Goal: Transaction & Acquisition: Purchase product/service

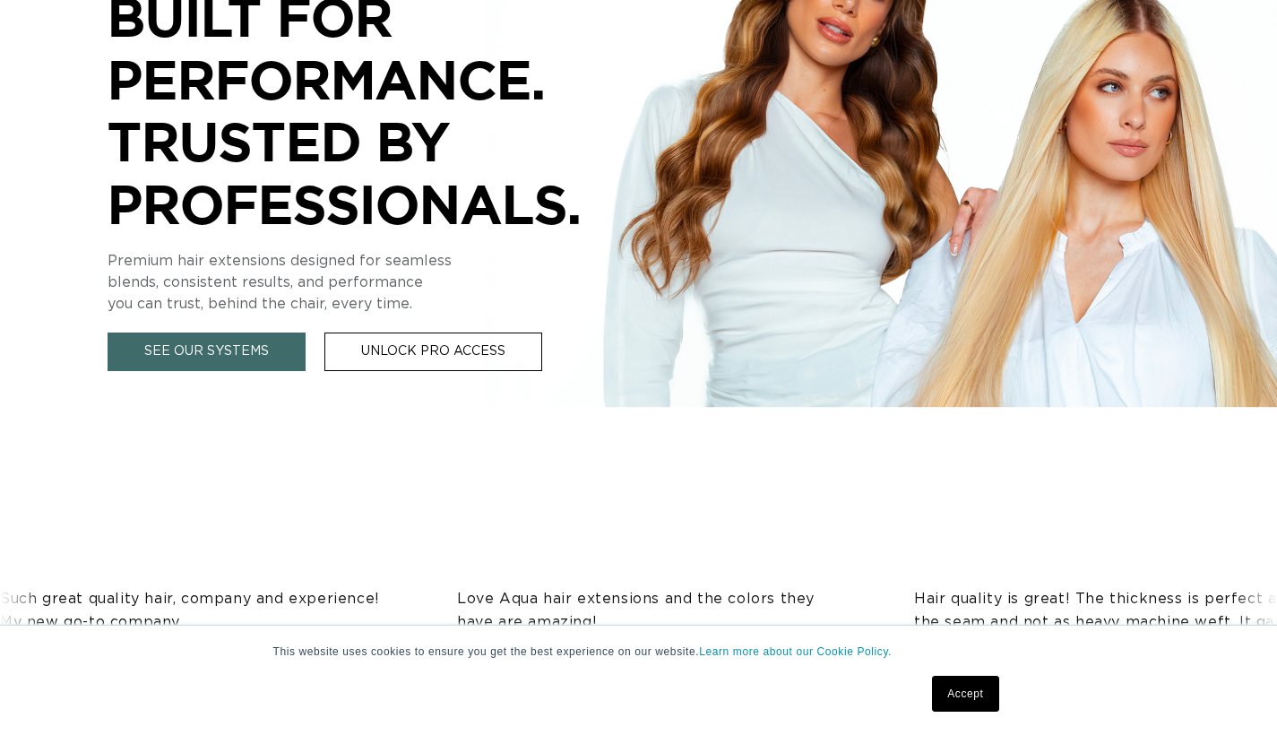
scroll to position [1207, 0]
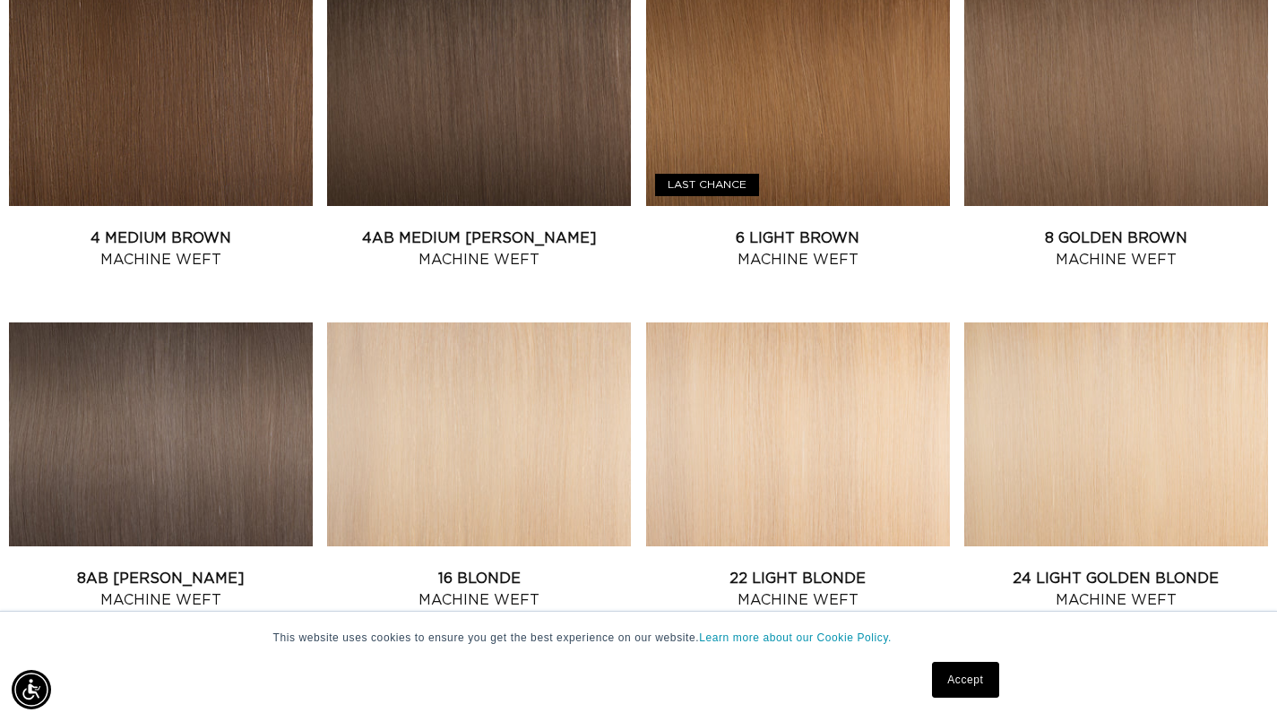
scroll to position [2158, 0]
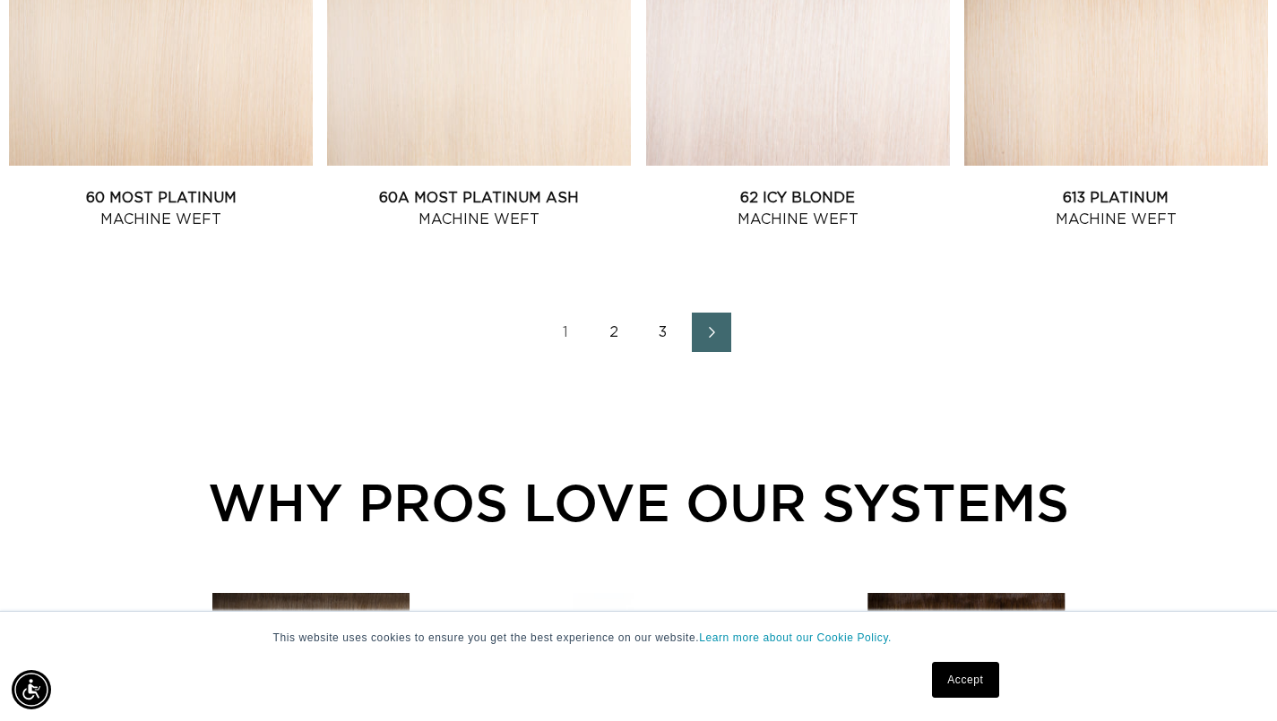
click at [620, 340] on link "2" at bounding box center [614, 332] width 39 height 39
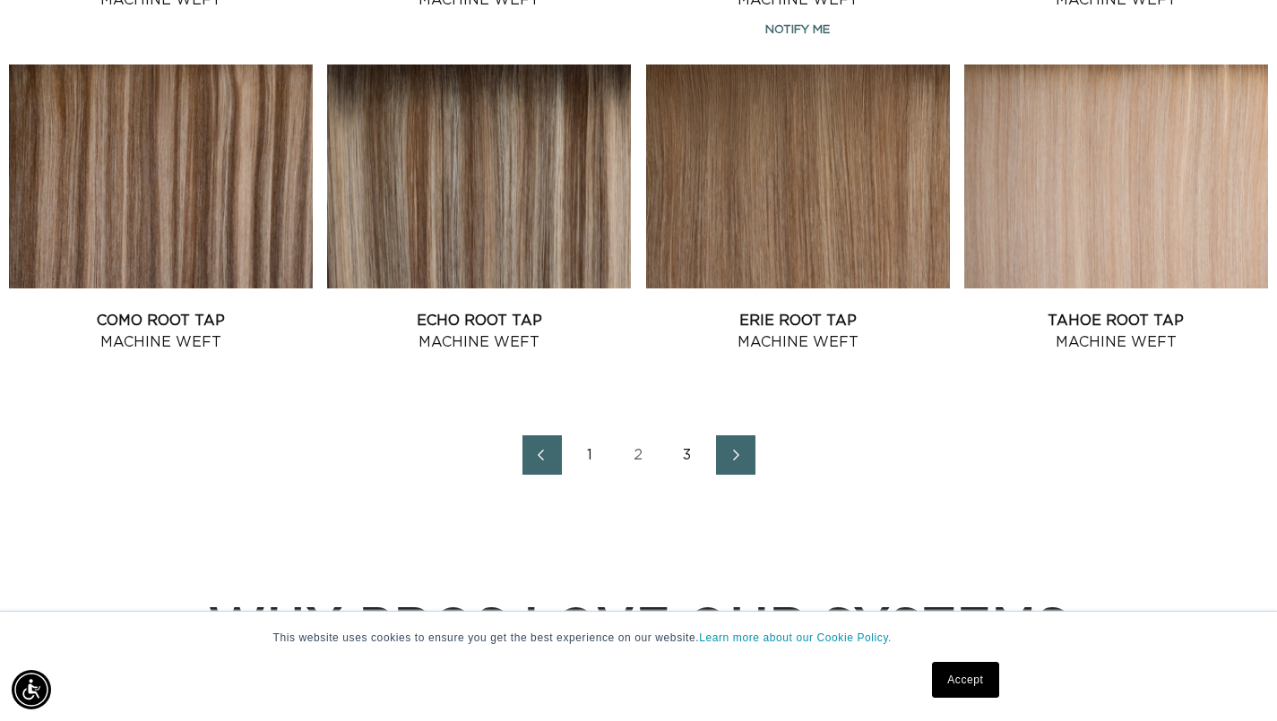
click at [686, 475] on link "3" at bounding box center [687, 455] width 39 height 39
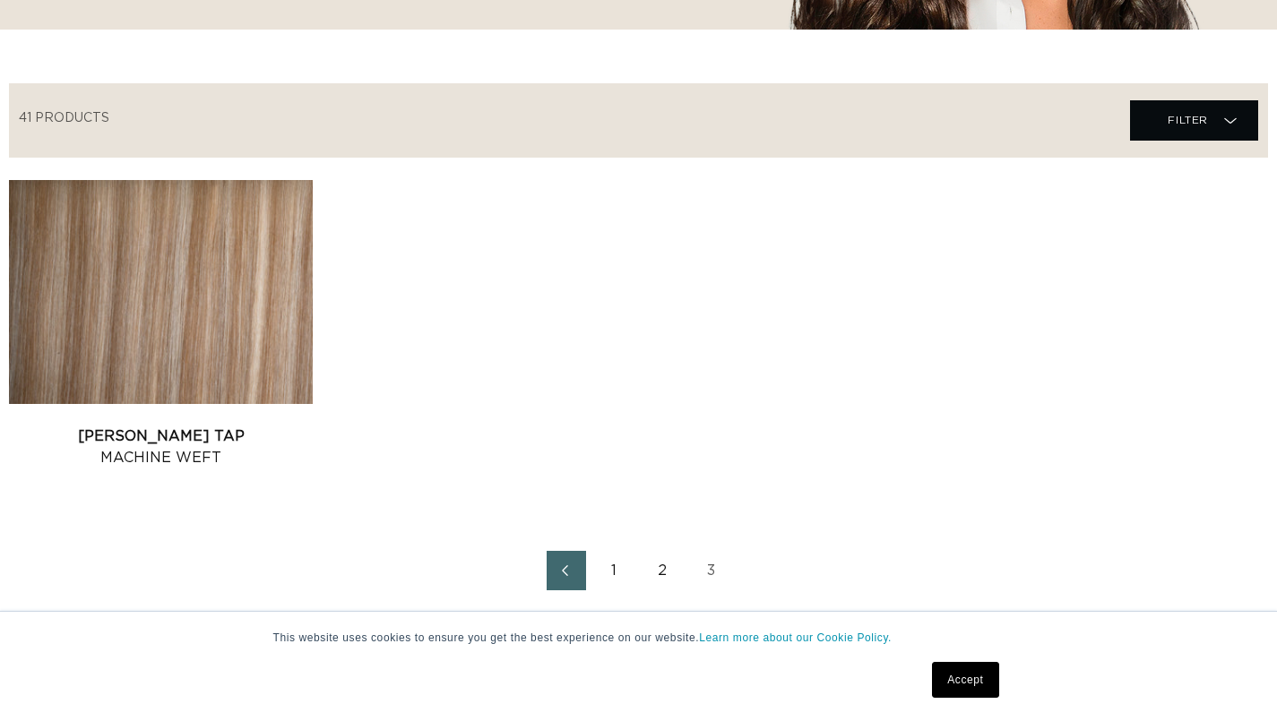
scroll to position [0, 1150]
click at [661, 580] on link "2" at bounding box center [663, 570] width 39 height 39
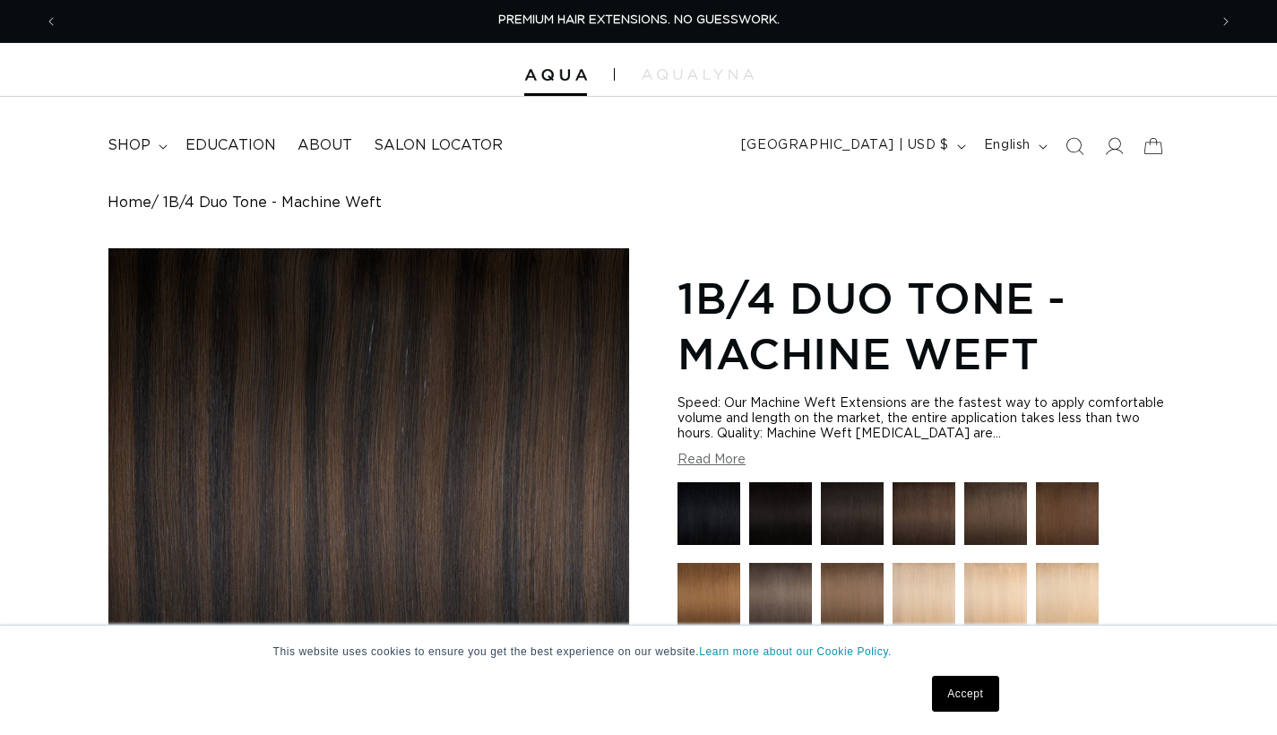
scroll to position [298, 0]
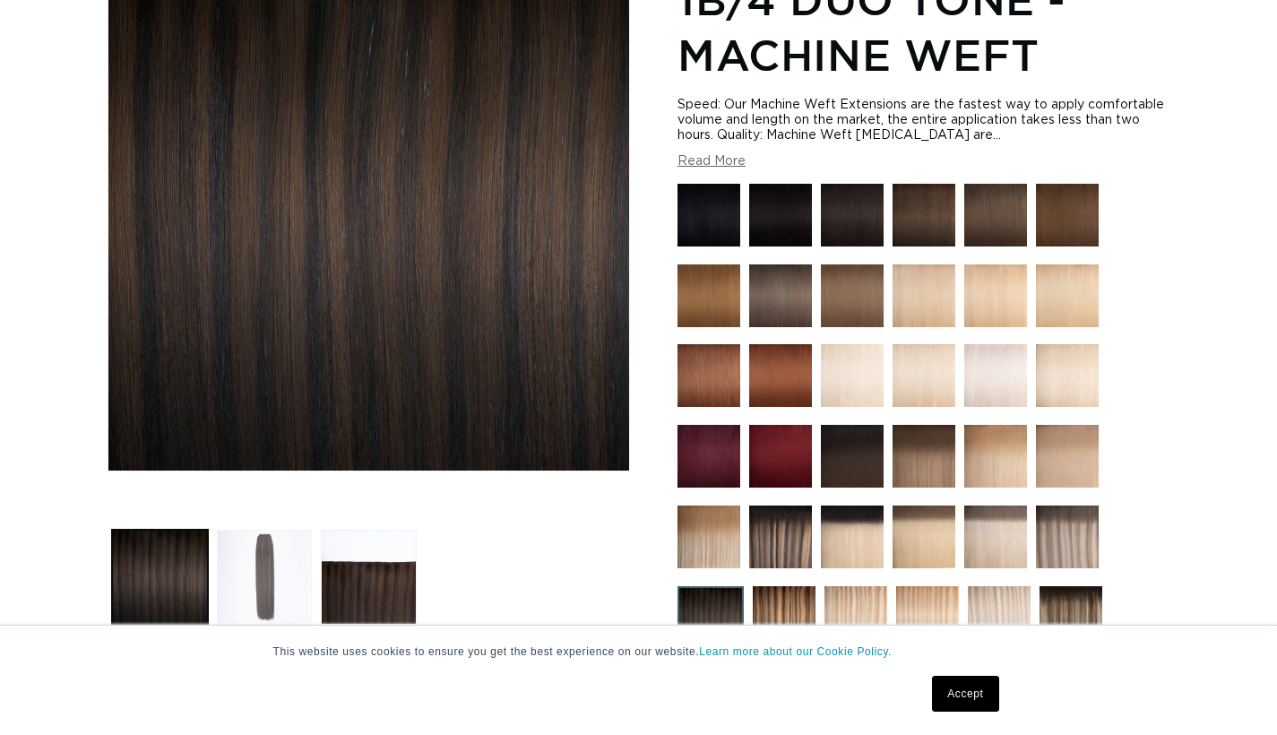
click at [258, 559] on button "Load image 2 in gallery view" at bounding box center [265, 578] width 96 height 96
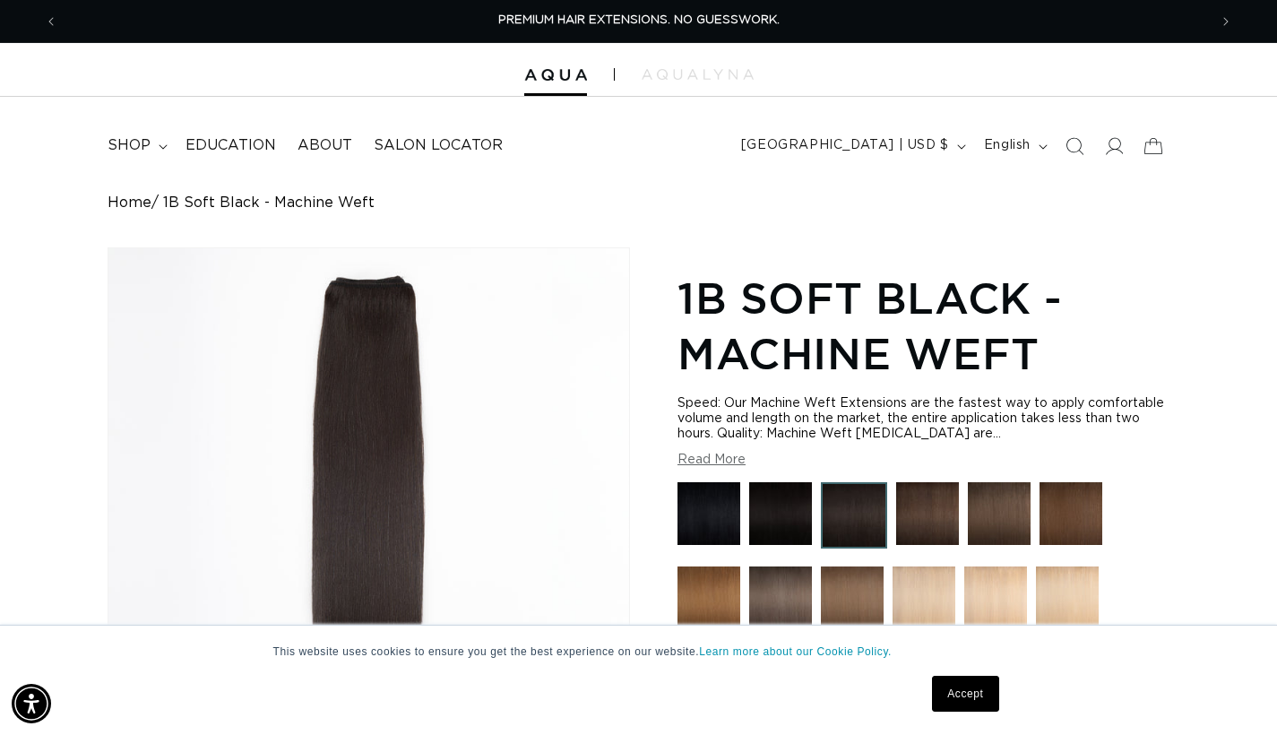
scroll to position [0, 1150]
